Goal: Task Accomplishment & Management: Manage account settings

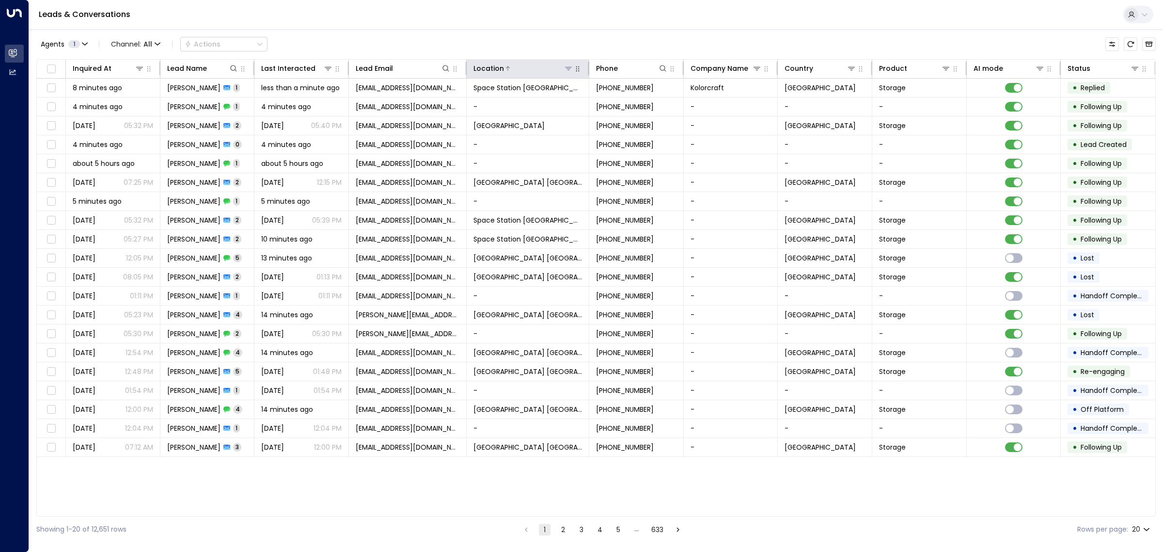
click at [570, 66] on icon at bounding box center [569, 68] width 8 height 8
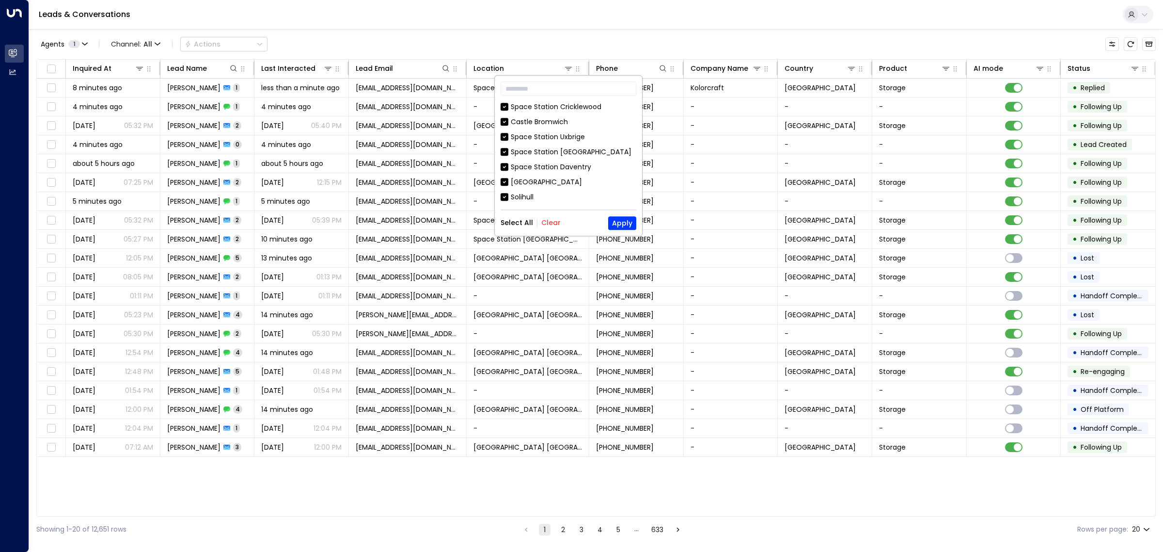
click at [551, 222] on button "Clear" at bounding box center [550, 223] width 19 height 8
click at [554, 149] on div "Space Station [GEOGRAPHIC_DATA]" at bounding box center [571, 152] width 121 height 10
click at [629, 221] on button "Apply" at bounding box center [622, 223] width 28 height 14
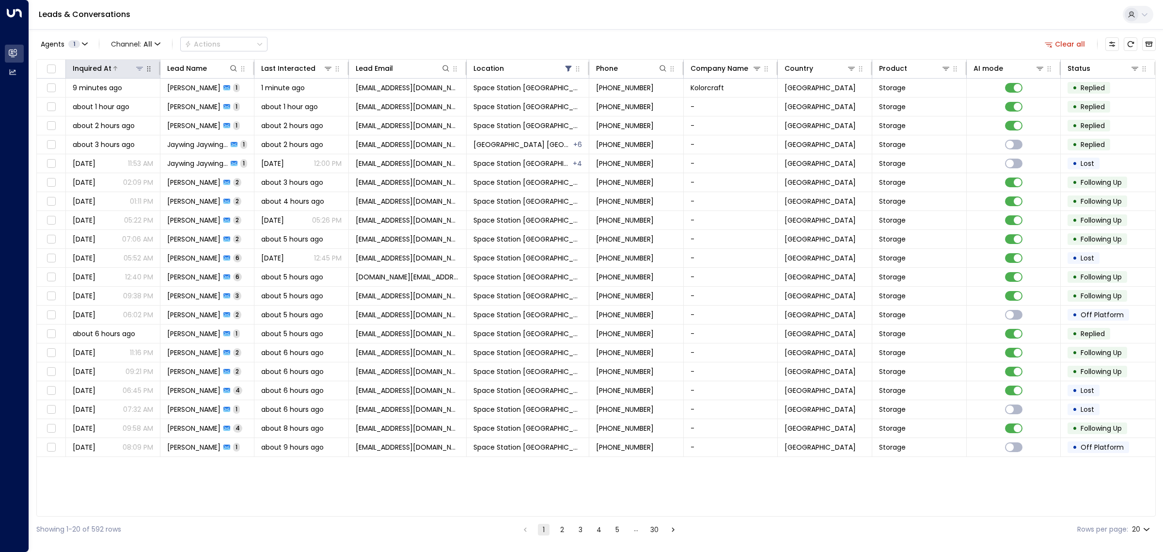
click at [127, 67] on div at bounding box center [127, 68] width 33 height 10
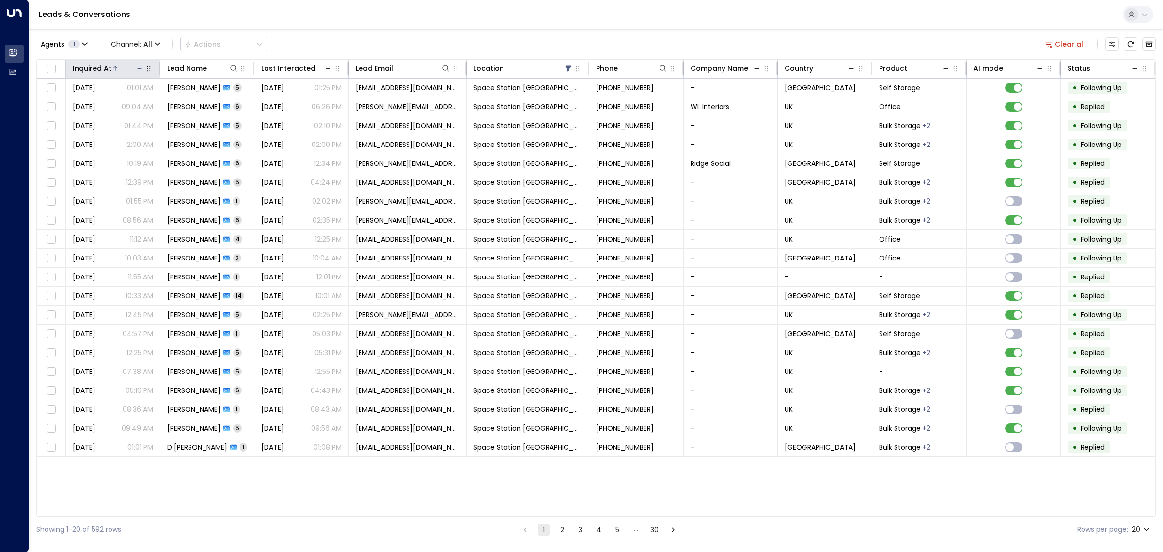
click at [127, 67] on div at bounding box center [127, 68] width 33 height 10
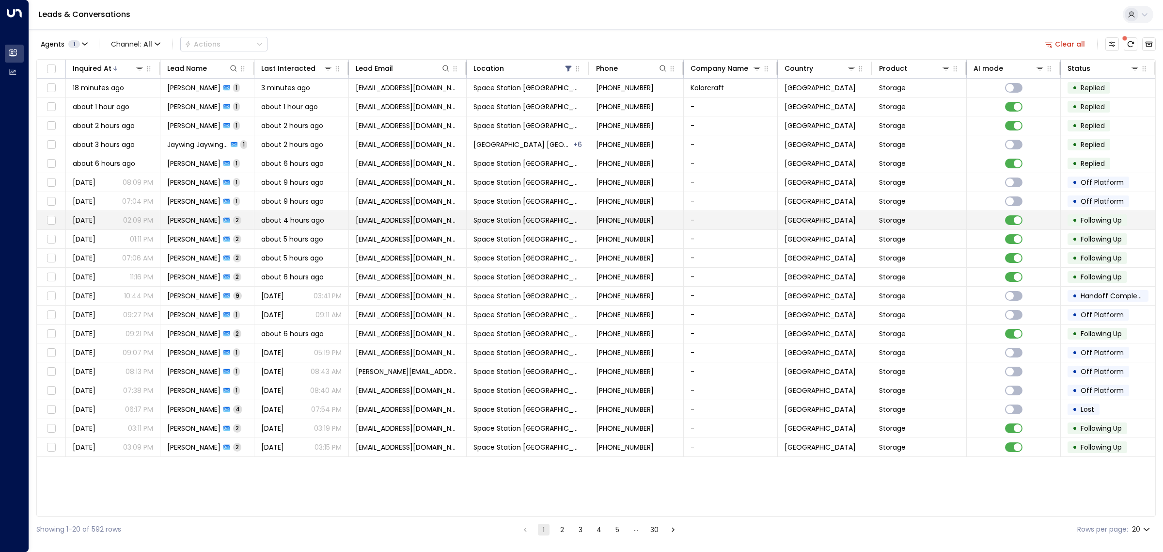
click at [321, 219] on span "about 4 hours ago" at bounding box center [292, 220] width 63 height 10
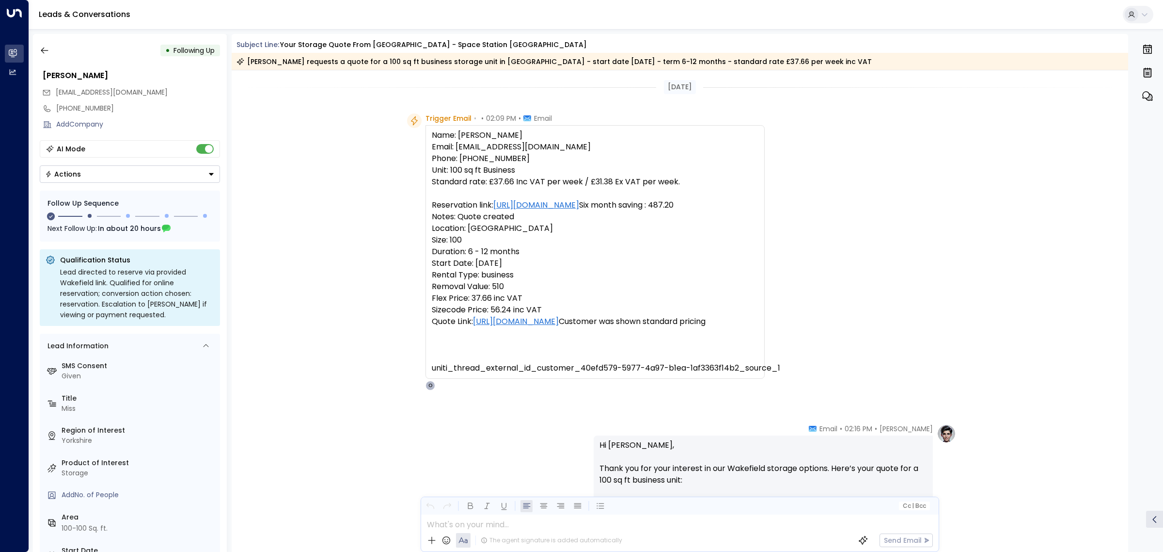
click at [39, 40] on div "• Following Up [PERSON_NAME] [EMAIL_ADDRESS][DOMAIN_NAME] [PHONE_NUMBER] Add Co…" at bounding box center [130, 293] width 194 height 518
click at [45, 51] on icon "button" at bounding box center [45, 51] width 10 height 10
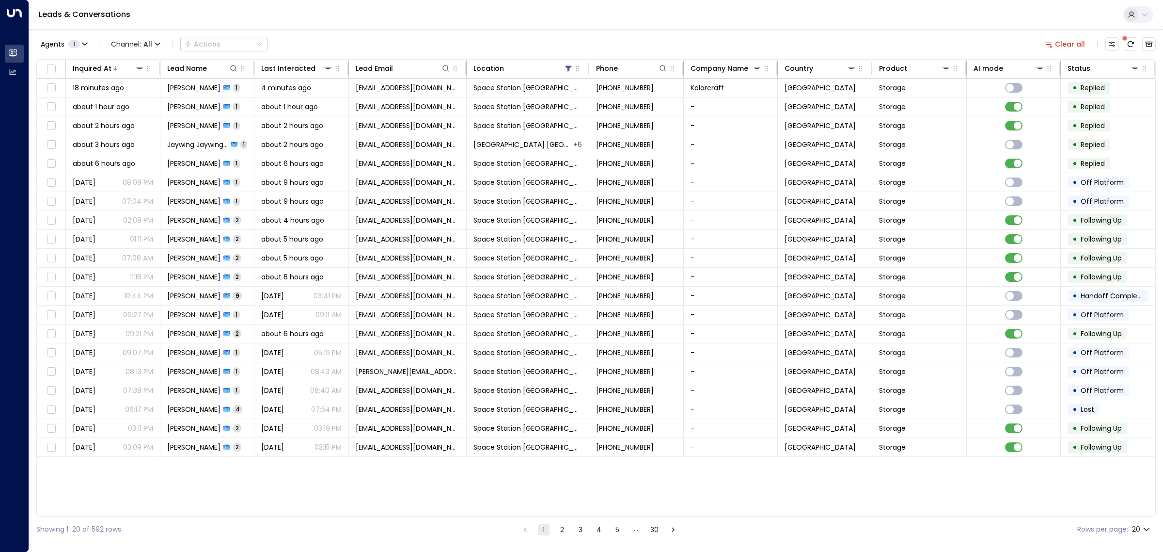
click at [434, 492] on div "Inquired At Lead Name Last Interacted Lead Email Location Phone Company Name Co…" at bounding box center [596, 287] width 1120 height 457
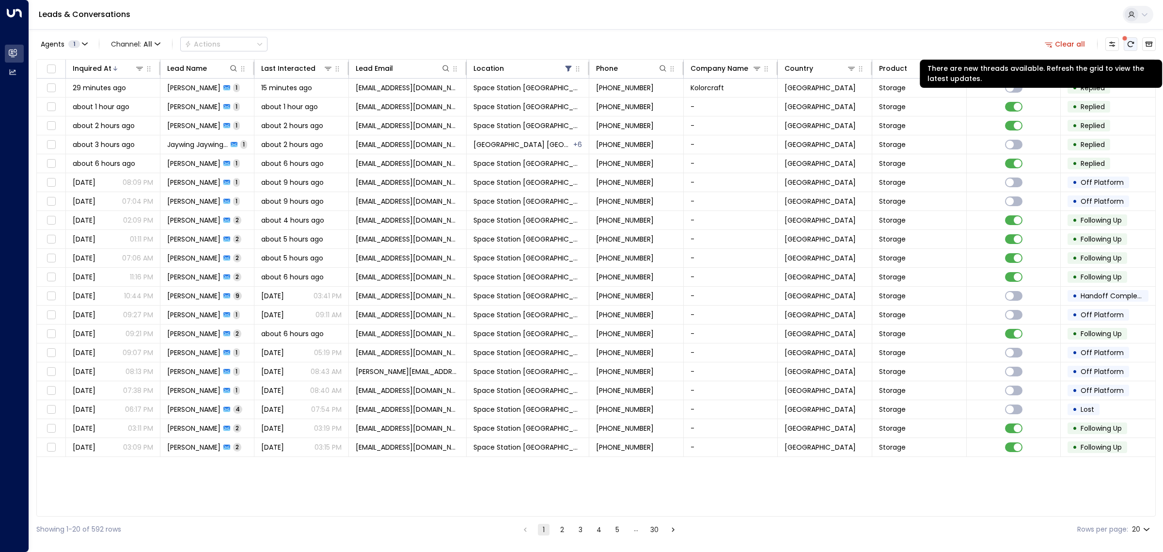
click at [1127, 46] on icon "There are new threads available. Refresh the grid to view the latest updates." at bounding box center [1131, 44] width 8 height 8
